Goal: Task Accomplishment & Management: Use online tool/utility

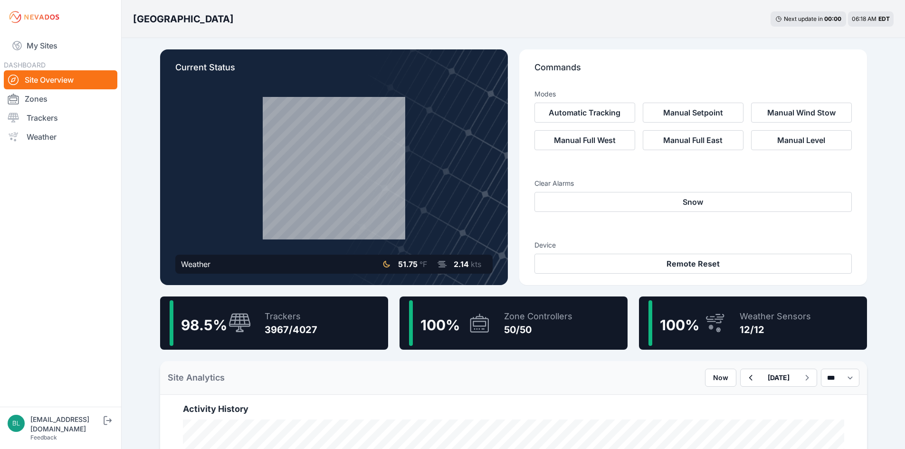
click at [259, 150] on div at bounding box center [333, 168] width 317 height 143
click at [58, 122] on link "Trackers" at bounding box center [61, 117] width 114 height 19
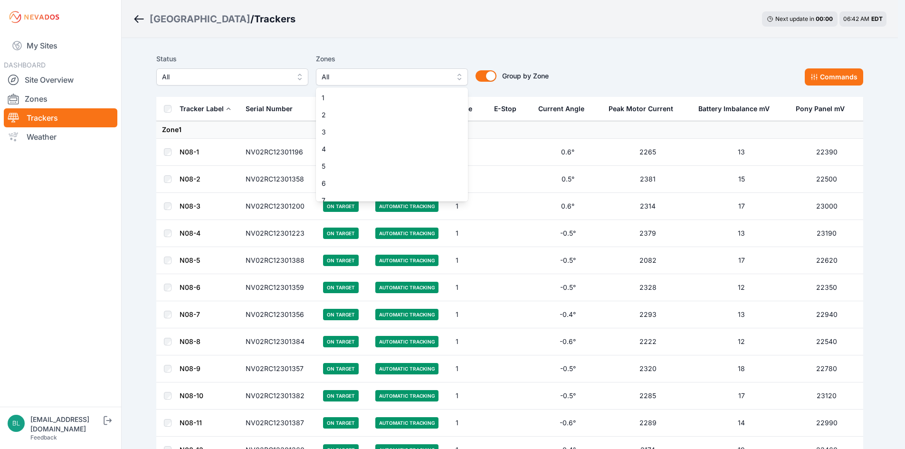
click at [377, 70] on button "All" at bounding box center [392, 76] width 152 height 17
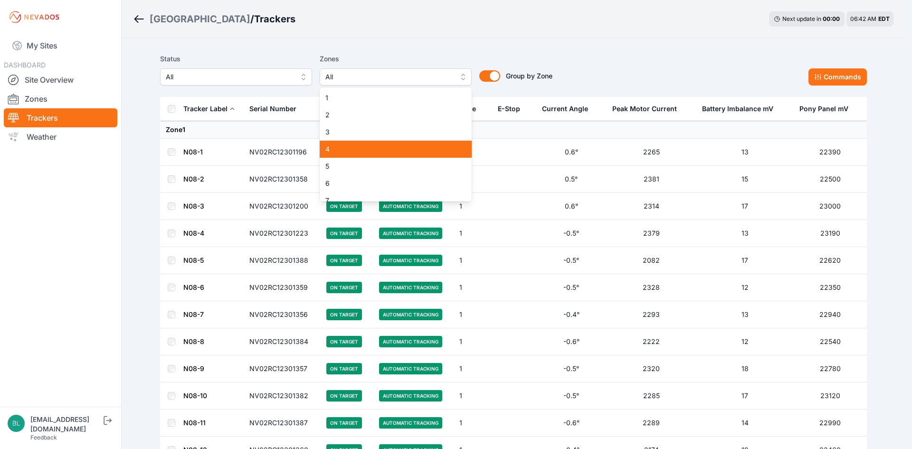
click at [372, 145] on span "4" at bounding box center [389, 149] width 129 height 10
click at [365, 197] on span "7" at bounding box center [389, 201] width 129 height 10
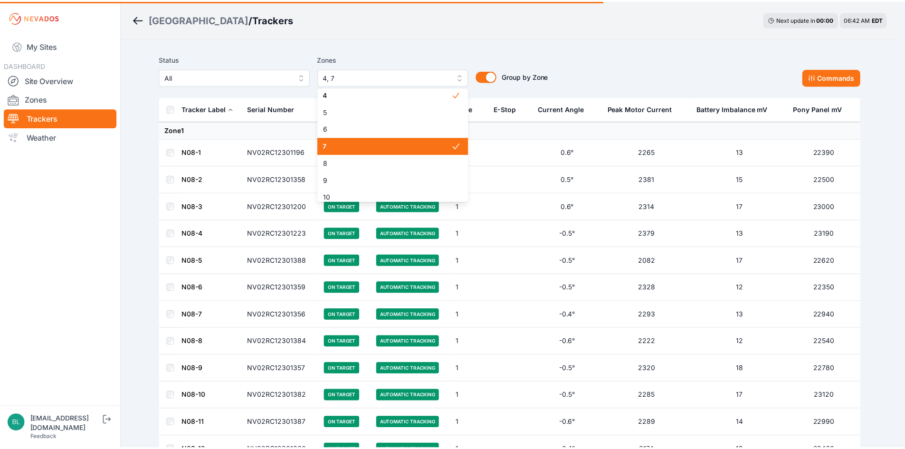
scroll to position [55, 0]
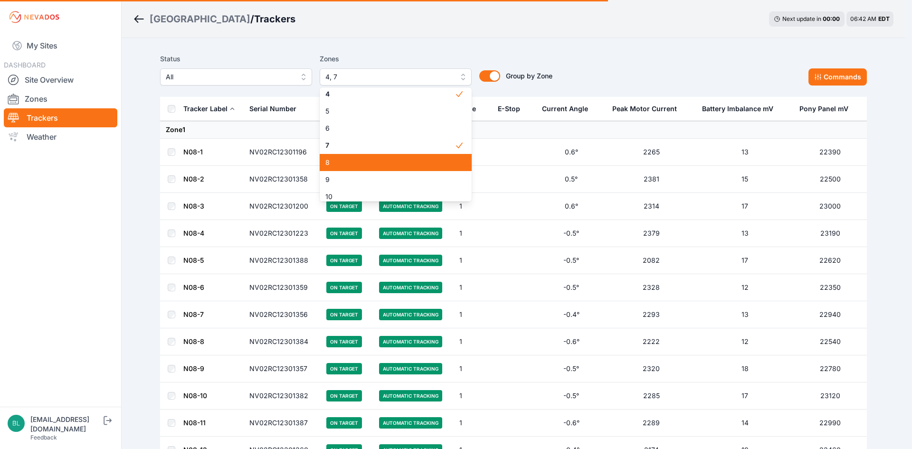
click at [371, 169] on div "8" at bounding box center [396, 162] width 152 height 17
click at [493, 73] on div "Status All Zones 4, 7, 8 1 2 3 4 5 6 7 8 9 10 11 12 13 14 15 16 17 18 19 20 21 …" at bounding box center [356, 69] width 392 height 32
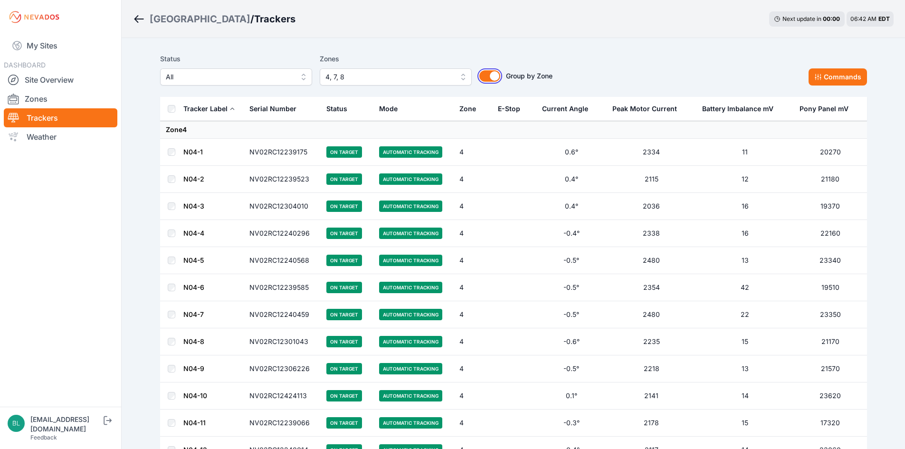
click at [492, 78] on button "Group by Zone" at bounding box center [489, 75] width 21 height 11
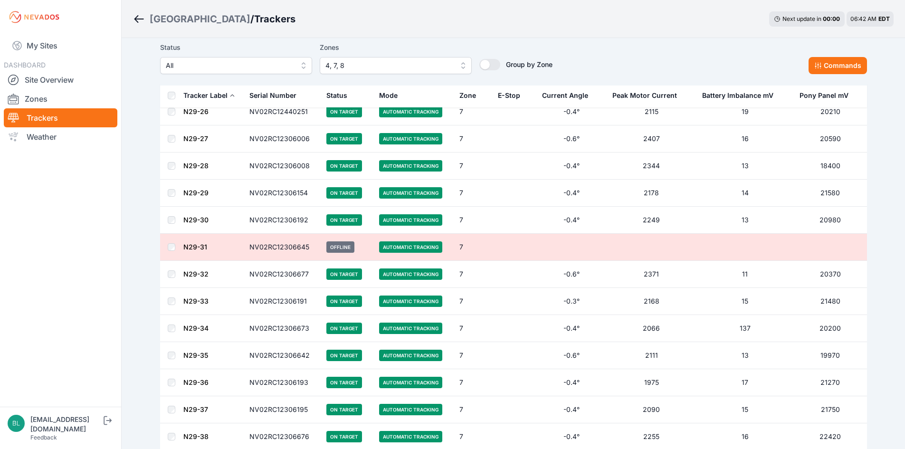
scroll to position [5198, 0]
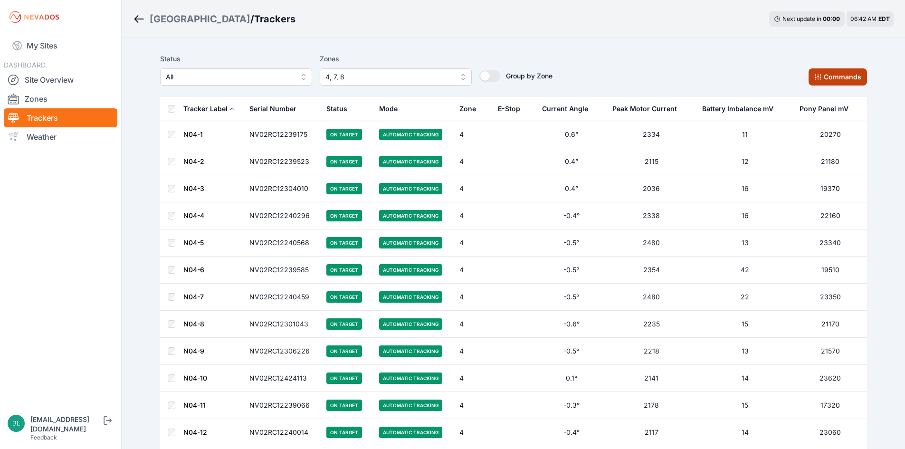
click at [833, 79] on button "Commands" at bounding box center [838, 76] width 58 height 17
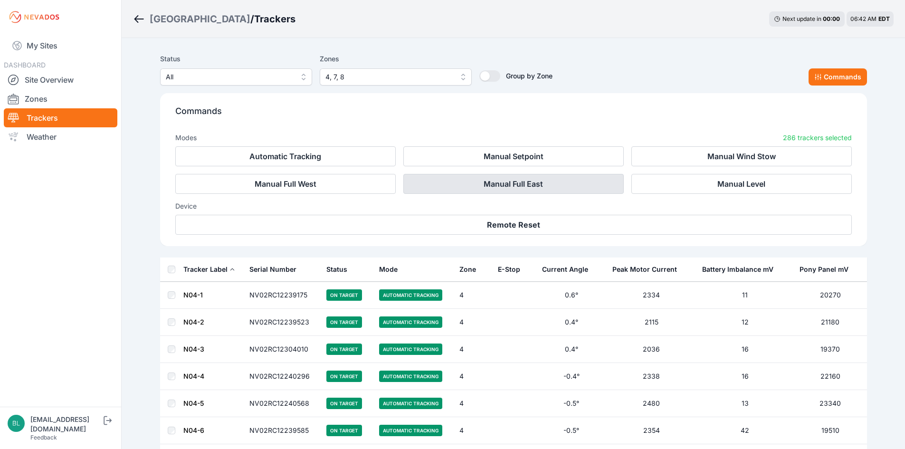
click at [589, 188] on button "Manual Full East" at bounding box center [513, 184] width 220 height 20
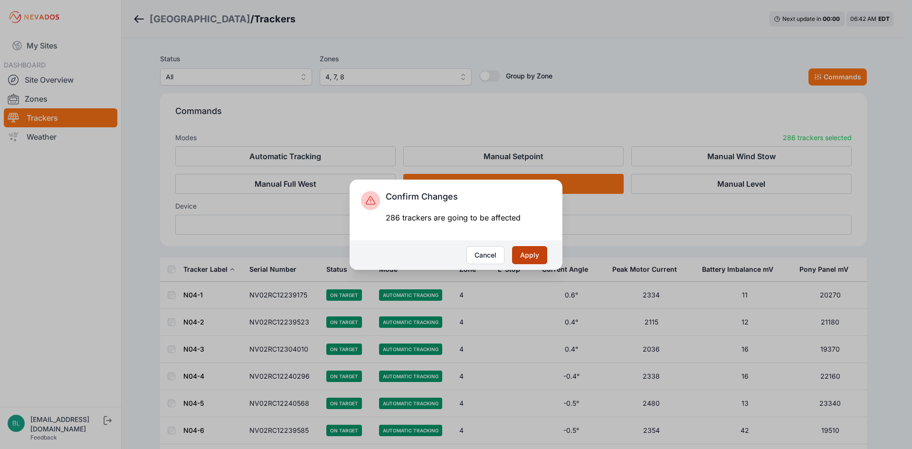
click at [523, 252] on button "Apply" at bounding box center [529, 255] width 35 height 18
